Goal: Task Accomplishment & Management: Use online tool/utility

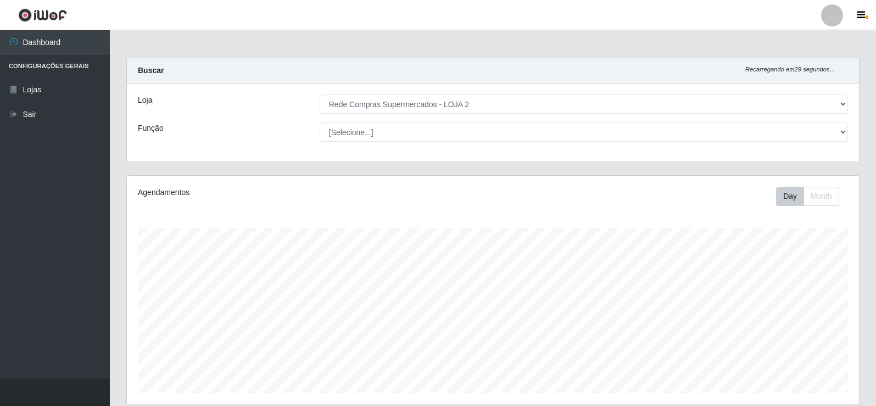
select select "161"
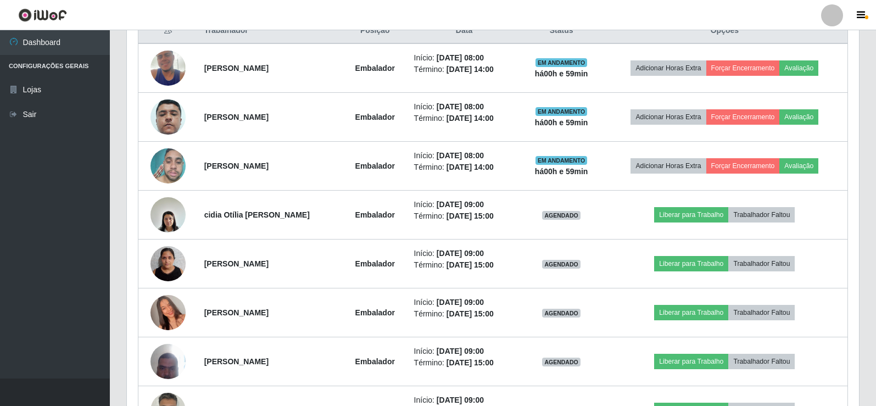
scroll to position [513, 0]
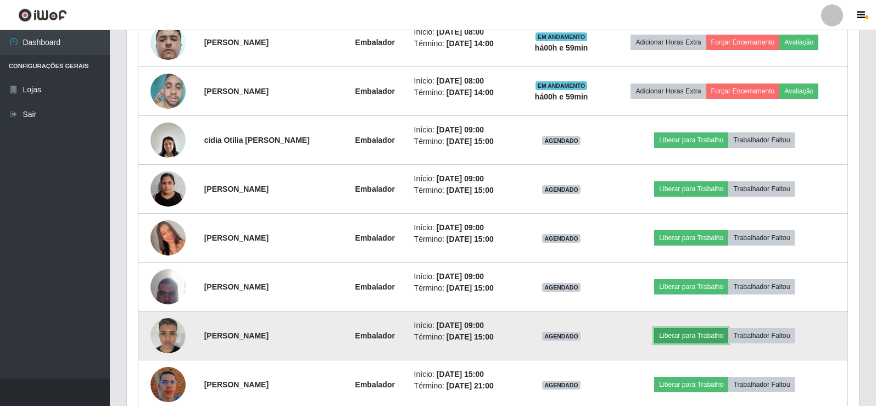
click at [693, 332] on button "Liberar para Trabalho" at bounding box center [691, 335] width 74 height 15
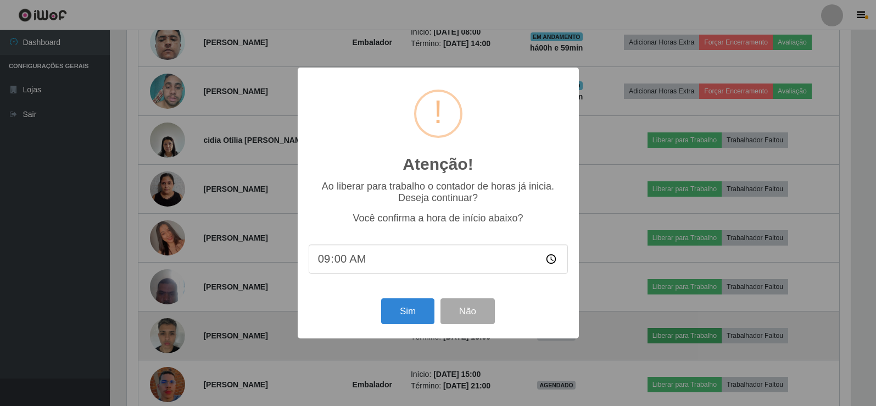
scroll to position [228, 727]
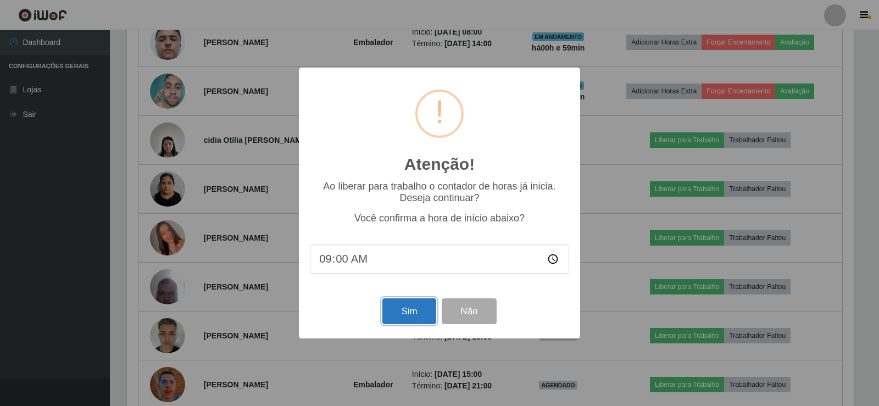
click at [412, 310] on button "Sim" at bounding box center [408, 311] width 53 height 26
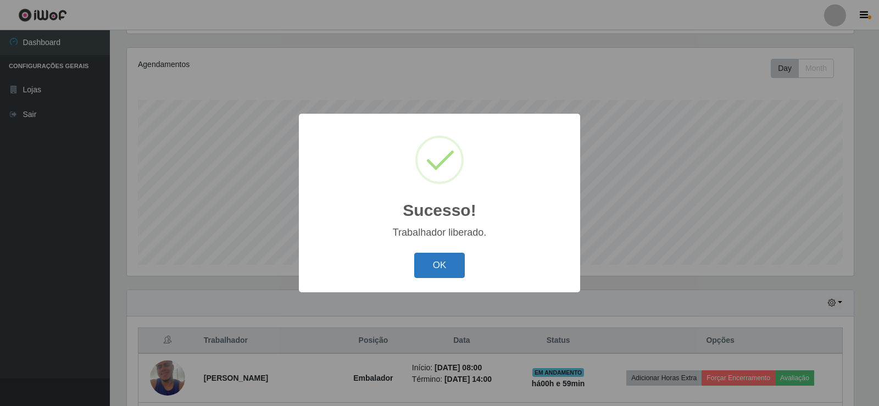
click at [452, 257] on button "OK" at bounding box center [439, 266] width 51 height 26
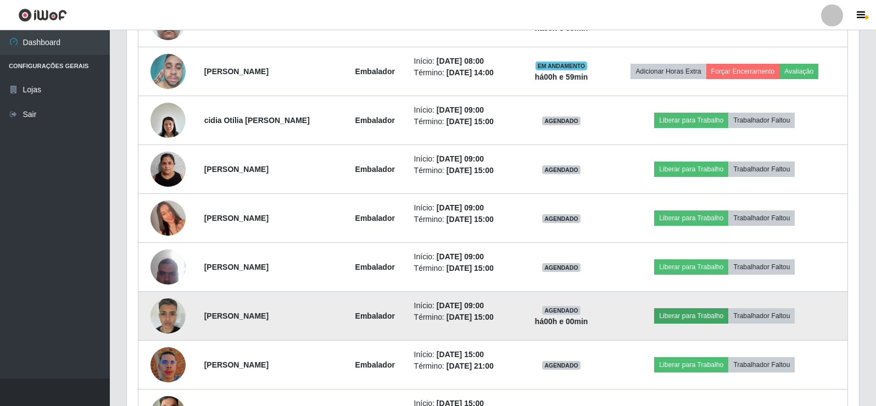
scroll to position [513, 0]
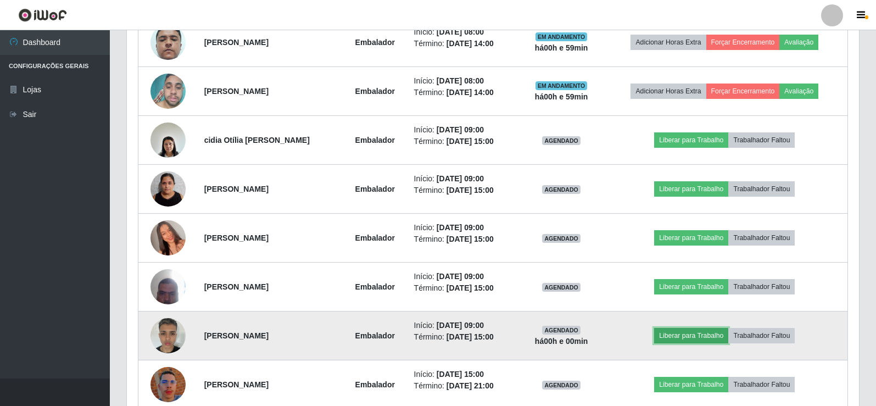
click at [694, 336] on button "Liberar para Trabalho" at bounding box center [691, 335] width 74 height 15
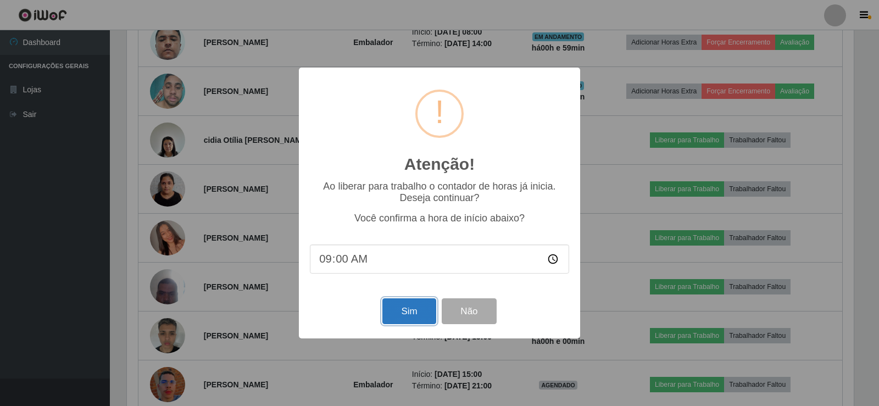
click at [413, 318] on button "Sim" at bounding box center [408, 311] width 53 height 26
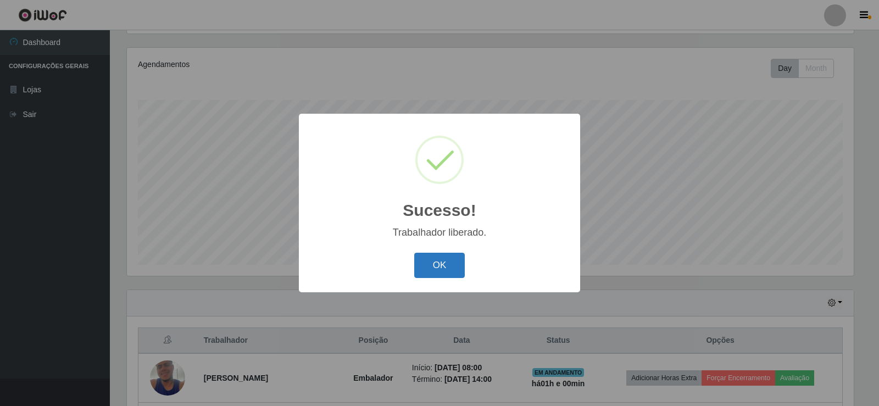
click at [439, 267] on button "OK" at bounding box center [439, 266] width 51 height 26
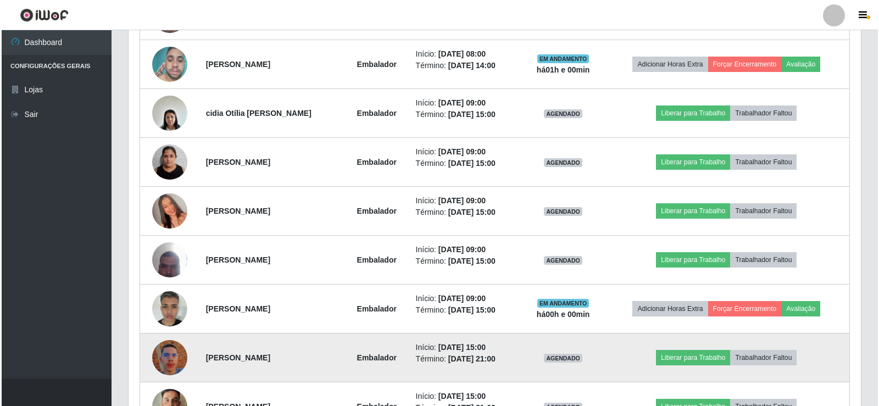
scroll to position [513, 0]
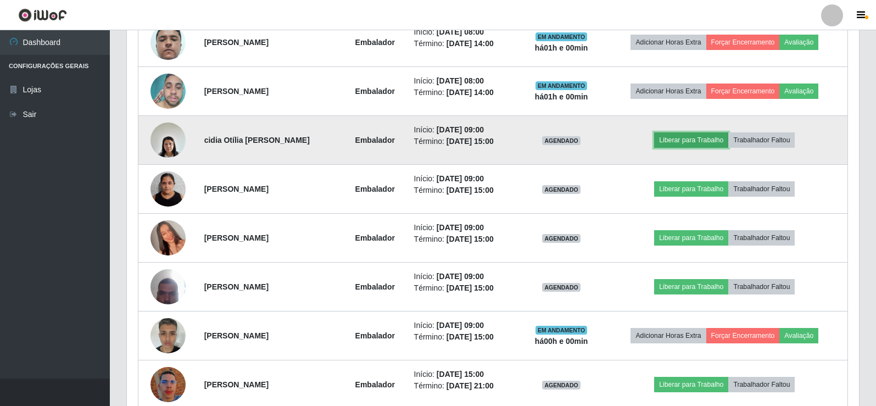
click at [675, 141] on button "Liberar para Trabalho" at bounding box center [691, 139] width 74 height 15
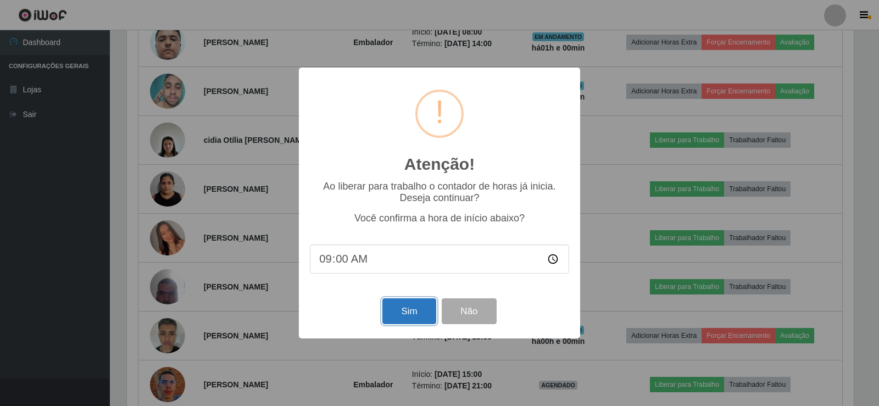
click at [407, 311] on button "Sim" at bounding box center [408, 311] width 53 height 26
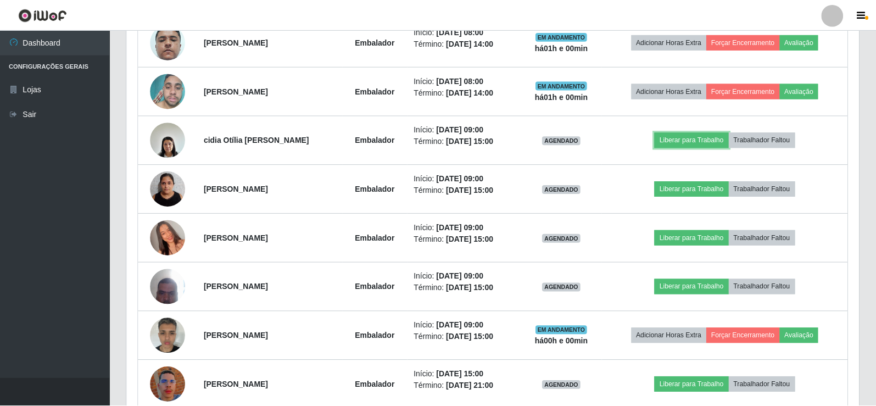
scroll to position [0, 0]
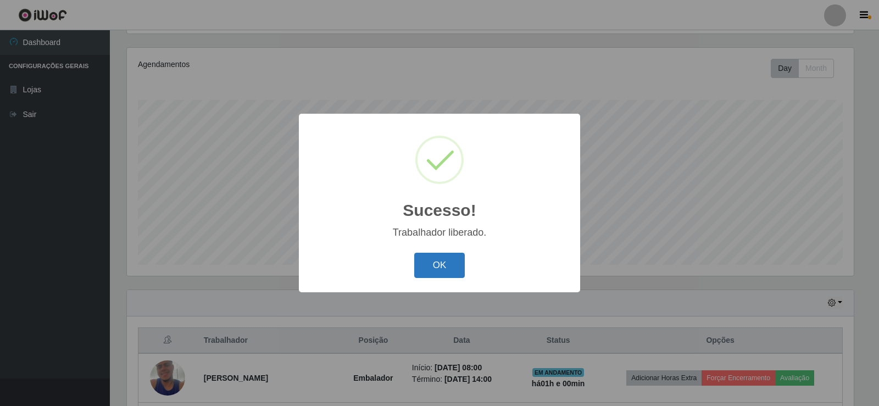
click at [435, 260] on button "OK" at bounding box center [439, 266] width 51 height 26
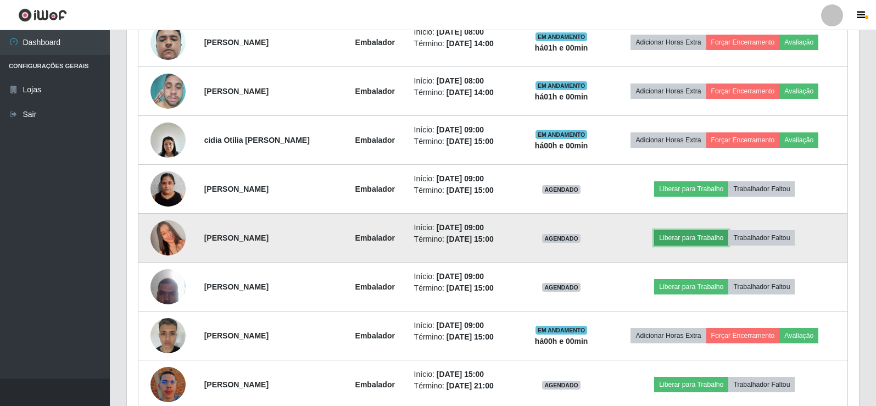
click at [686, 238] on button "Liberar para Trabalho" at bounding box center [691, 237] width 74 height 15
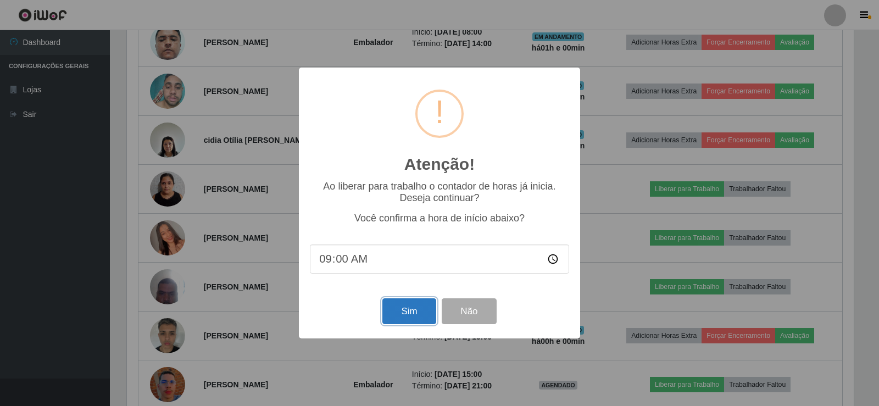
click at [397, 313] on button "Sim" at bounding box center [408, 311] width 53 height 26
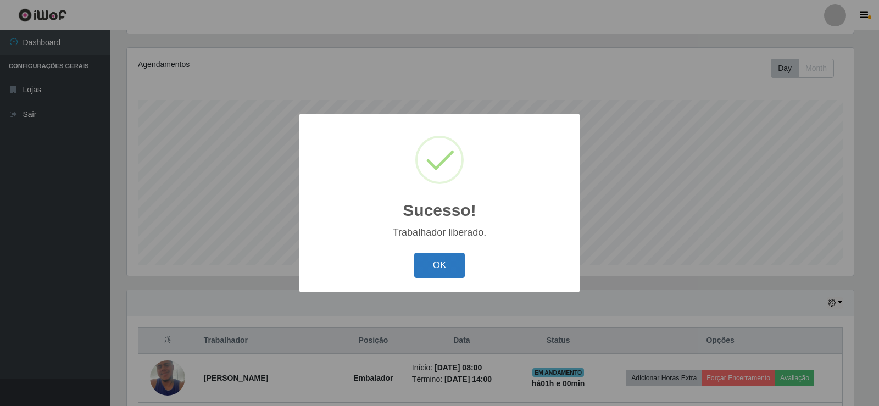
click at [451, 262] on button "OK" at bounding box center [439, 266] width 51 height 26
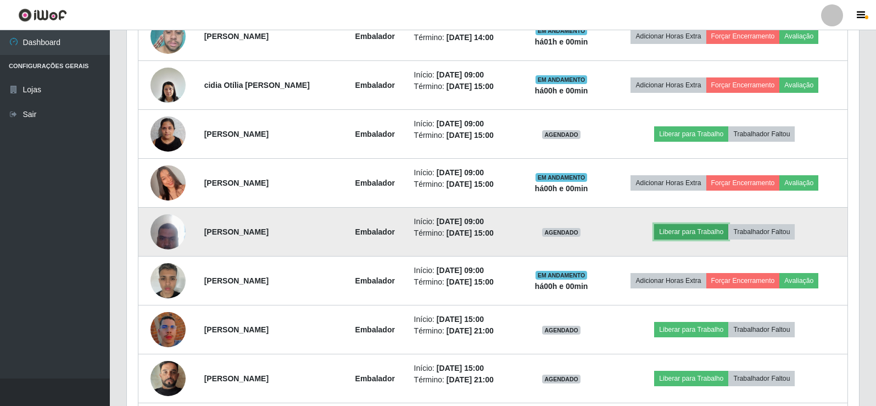
click at [683, 237] on button "Liberar para Trabalho" at bounding box center [691, 231] width 74 height 15
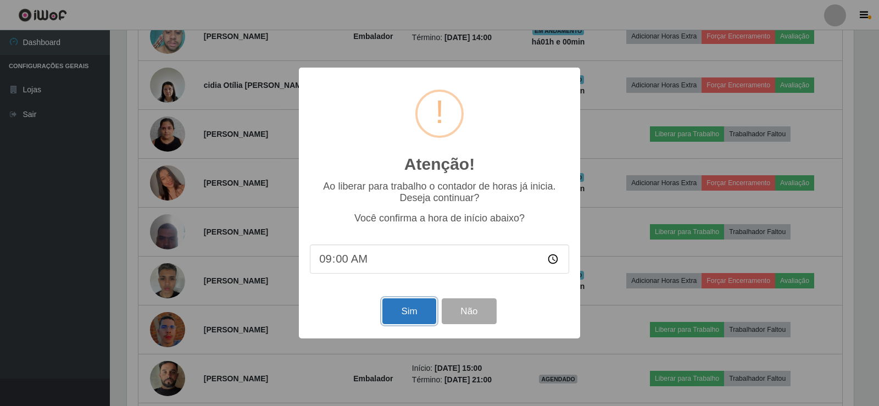
click at [401, 324] on button "Sim" at bounding box center [408, 311] width 53 height 26
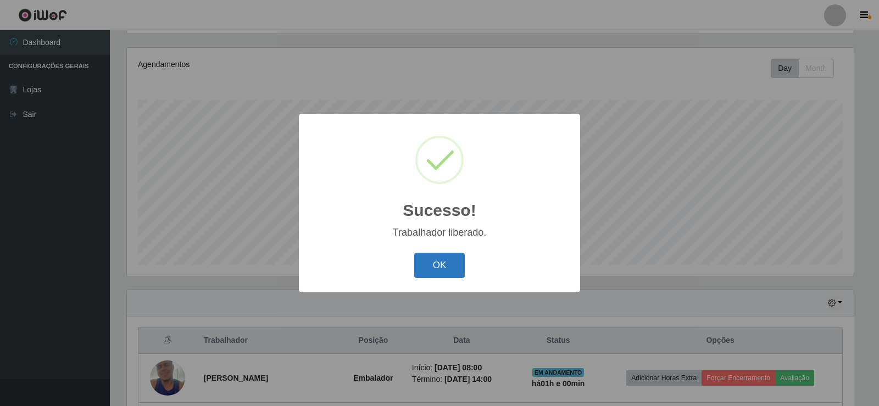
click at [435, 261] on button "OK" at bounding box center [439, 266] width 51 height 26
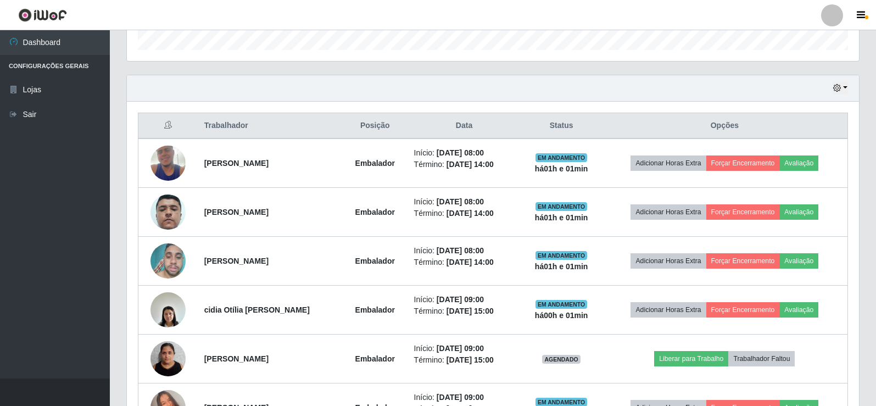
scroll to position [348, 0]
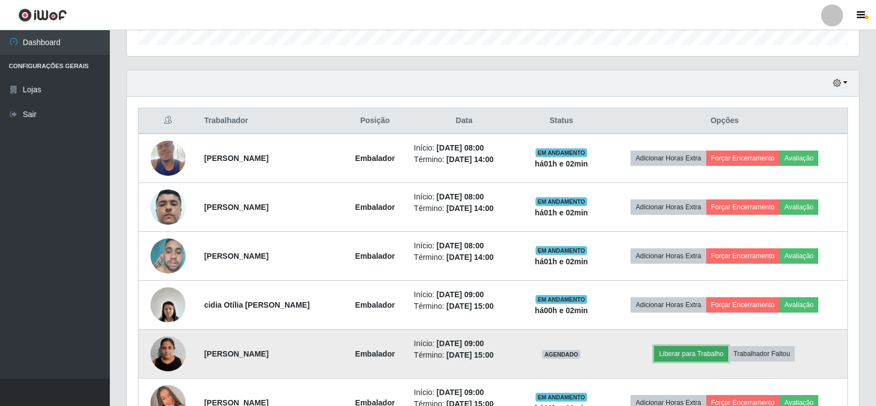
click at [688, 357] on button "Liberar para Trabalho" at bounding box center [691, 353] width 74 height 15
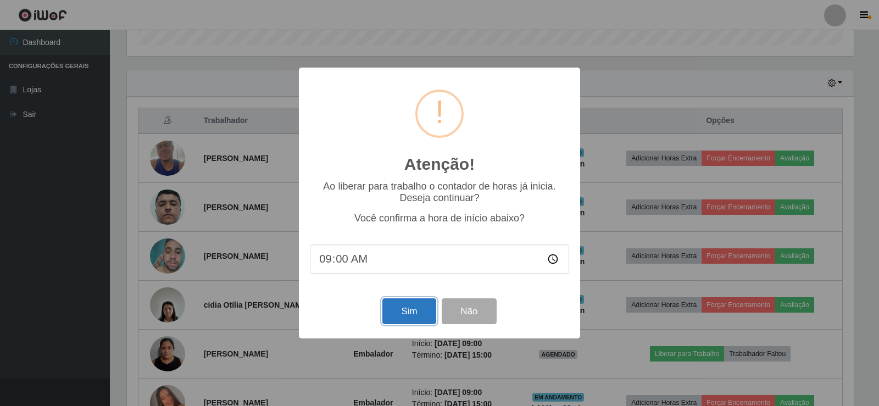
click at [405, 309] on button "Sim" at bounding box center [408, 311] width 53 height 26
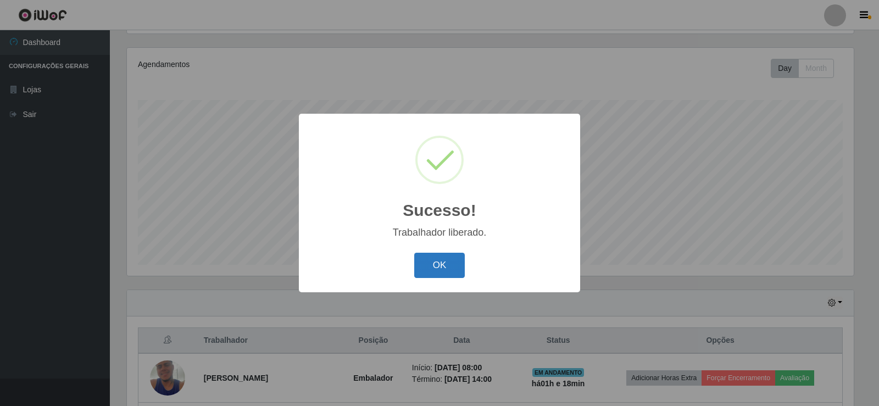
click at [432, 263] on button "OK" at bounding box center [439, 266] width 51 height 26
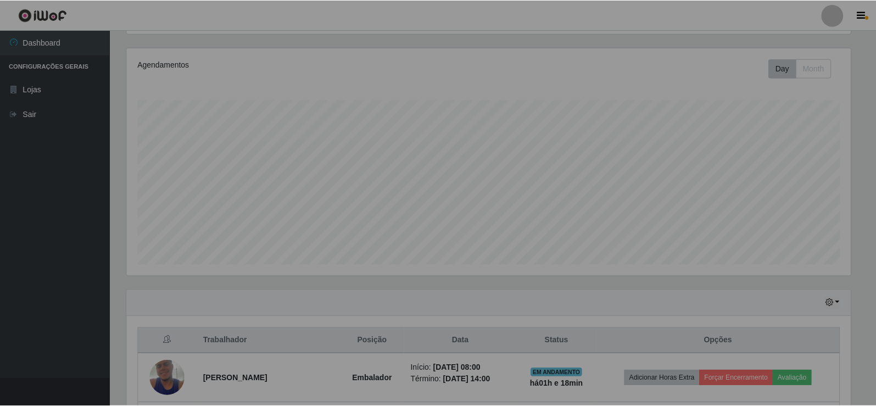
scroll to position [228, 732]
